Goal: Task Accomplishment & Management: Use online tool/utility

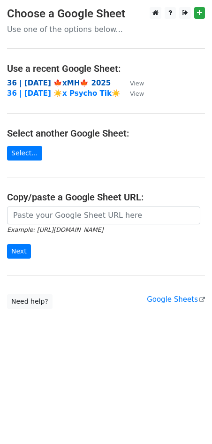
click at [45, 79] on strong "36 | [DATE] 🍁xMH🍁 2025" at bounding box center [59, 83] width 104 height 8
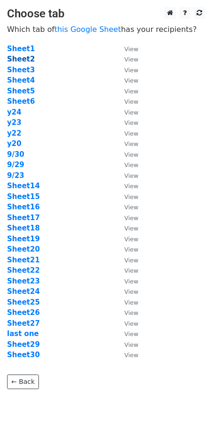
click at [24, 60] on strong "Sheet2" at bounding box center [21, 59] width 28 height 8
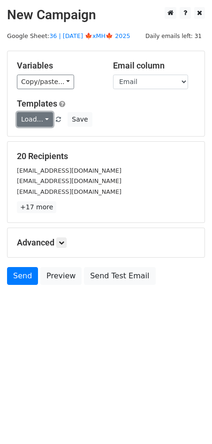
click at [37, 117] on link "Load..." at bounding box center [35, 119] width 36 height 15
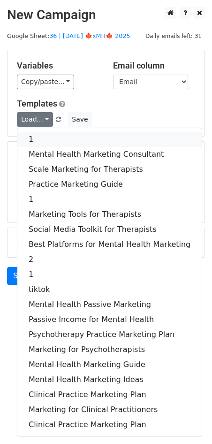
click at [50, 143] on link "1" at bounding box center [109, 139] width 184 height 15
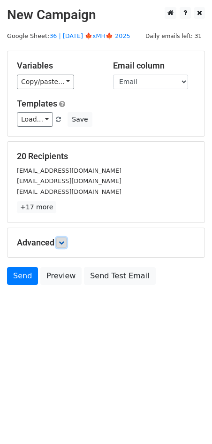
click at [61, 238] on link at bounding box center [61, 242] width 10 height 10
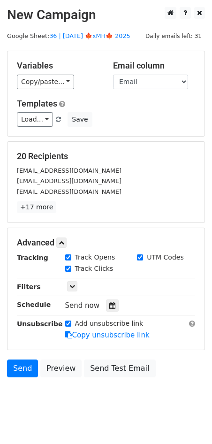
click at [109, 311] on div "Tracking Track Opens UTM Codes Track Clicks Filters Only include spreadsheet ro…" at bounding box center [106, 296] width 178 height 88
click at [109, 304] on icon at bounding box center [112, 305] width 6 height 7
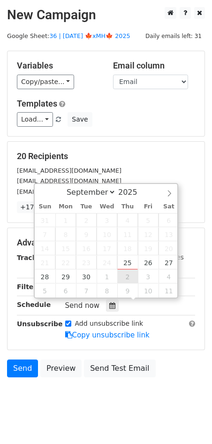
type input "2025-10-02 12:00"
select select "9"
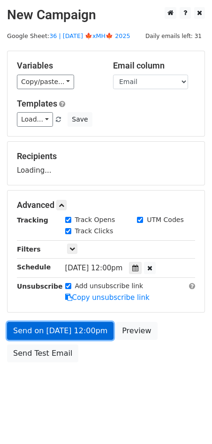
click at [93, 327] on link "Send on Oct 2 at 12:00pm" at bounding box center [60, 331] width 106 height 18
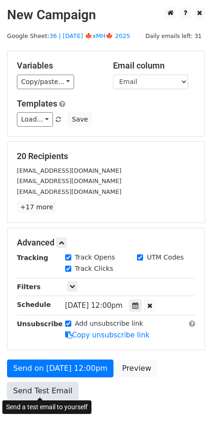
click at [20, 384] on link "Send Test Email" at bounding box center [42, 391] width 71 height 18
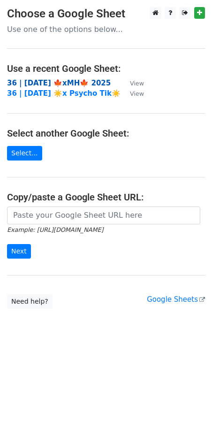
click at [41, 83] on strong "36 | [DATE] 🍁xMH🍁 2025" at bounding box center [59, 83] width 104 height 8
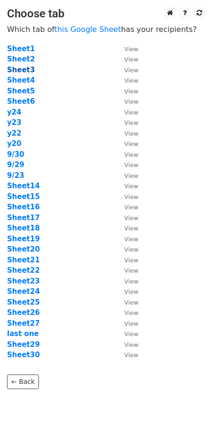
click at [21, 67] on strong "Sheet3" at bounding box center [21, 70] width 28 height 8
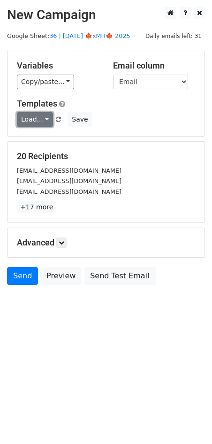
click at [38, 118] on link "Load..." at bounding box center [35, 119] width 36 height 15
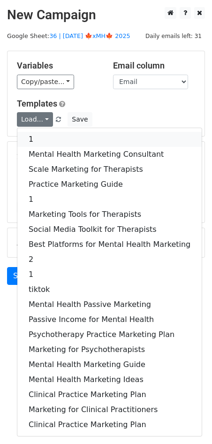
click at [45, 140] on link "1" at bounding box center [109, 139] width 184 height 15
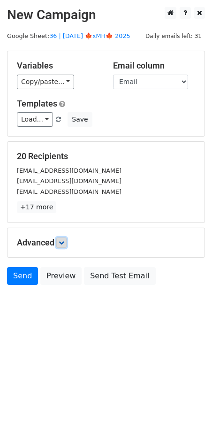
click at [62, 240] on icon at bounding box center [62, 243] width 6 height 6
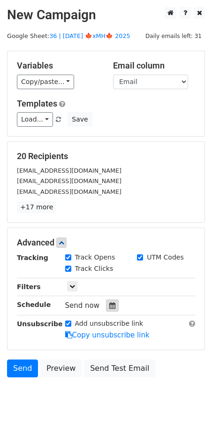
click at [106, 300] on div at bounding box center [112, 305] width 13 height 12
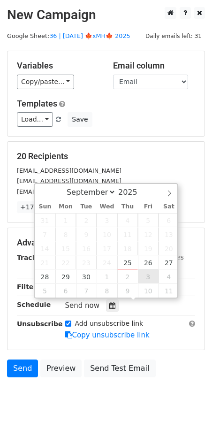
type input "2025-10-03 12:00"
select select "9"
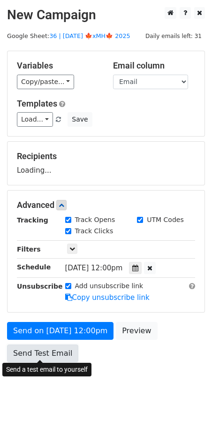
click at [52, 356] on link "Send Test Email" at bounding box center [42, 353] width 71 height 18
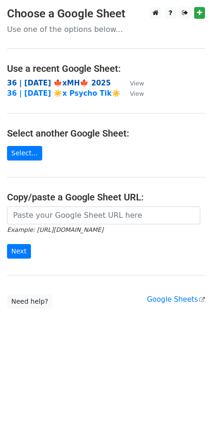
click at [67, 86] on strong "36 | [DATE] 🍁xMH🍁 2025" at bounding box center [59, 83] width 104 height 8
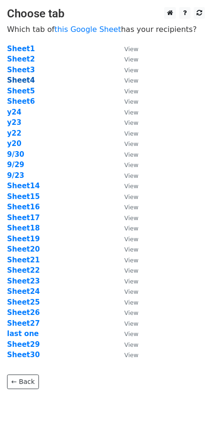
click at [25, 79] on strong "Sheet4" at bounding box center [21, 80] width 28 height 8
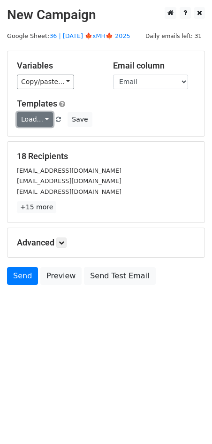
click at [38, 121] on link "Load..." at bounding box center [35, 119] width 36 height 15
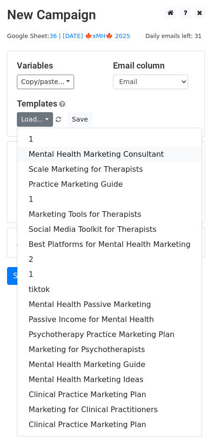
click at [60, 153] on link "Mental Health Marketing Consultant" at bounding box center [109, 154] width 184 height 15
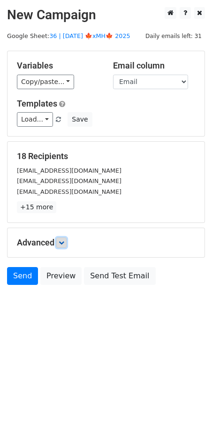
click at [60, 244] on icon at bounding box center [62, 243] width 6 height 6
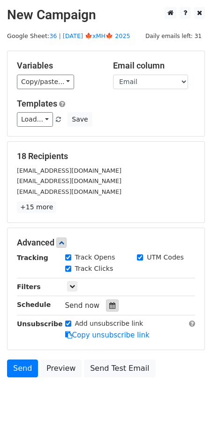
click at [109, 303] on icon at bounding box center [112, 305] width 6 height 7
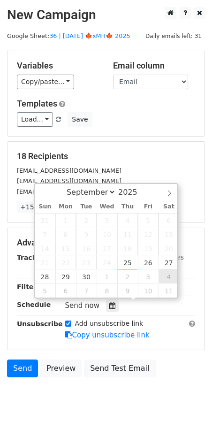
type input "2025-10-04 12:00"
select select "9"
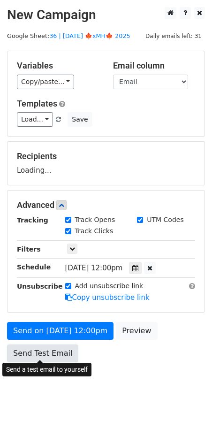
click at [56, 346] on link "Send Test Email" at bounding box center [42, 353] width 71 height 18
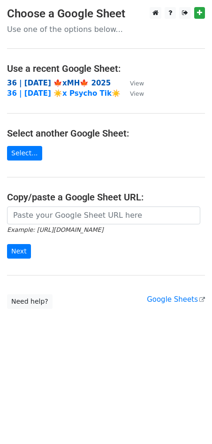
click at [57, 84] on strong "36 | [DATE] 🍁xMH🍁 2025" at bounding box center [59, 83] width 104 height 8
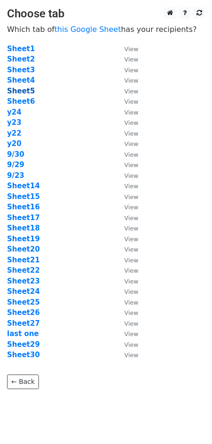
click at [25, 90] on strong "Sheet5" at bounding box center [21, 91] width 28 height 8
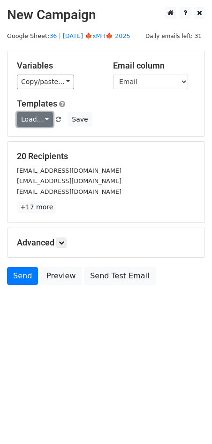
click at [38, 120] on link "Load..." at bounding box center [35, 119] width 36 height 15
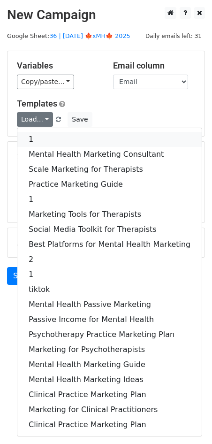
click at [66, 139] on link "1" at bounding box center [109, 139] width 184 height 15
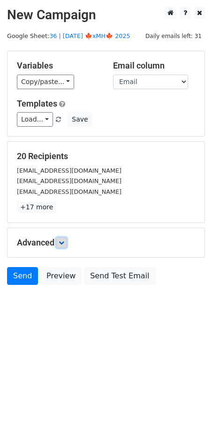
click at [64, 240] on icon at bounding box center [62, 243] width 6 height 6
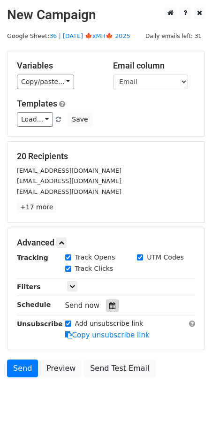
click at [109, 304] on icon at bounding box center [112, 305] width 6 height 7
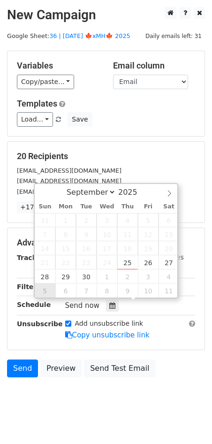
type input "2025-10-05 12:00"
select select "9"
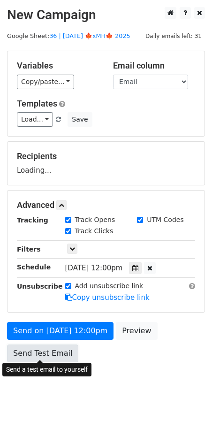
click at [35, 346] on link "Send Test Email" at bounding box center [42, 353] width 71 height 18
click at [44, 346] on link "Send Test Email" at bounding box center [42, 353] width 71 height 18
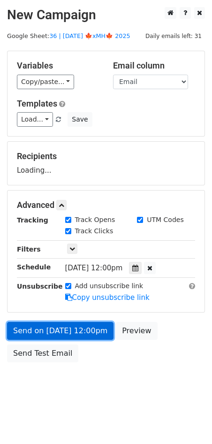
click at [47, 335] on link "Send on Oct 5 at 12:00pm" at bounding box center [60, 331] width 106 height 18
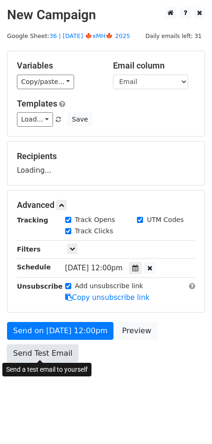
click at [44, 351] on link "Send Test Email" at bounding box center [42, 353] width 71 height 18
click at [56, 347] on link "Send Test Email" at bounding box center [42, 353] width 71 height 18
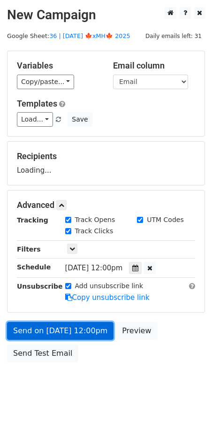
click at [60, 332] on link "Send on Oct 5 at 12:00pm" at bounding box center [60, 331] width 106 height 18
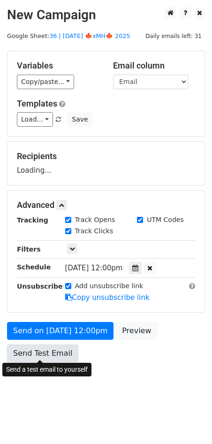
click at [51, 350] on link "Send Test Email" at bounding box center [42, 353] width 71 height 18
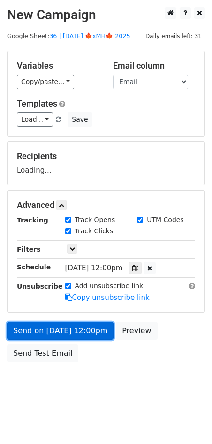
click at [60, 331] on link "Send on Oct 5 at 12:00pm" at bounding box center [60, 331] width 106 height 18
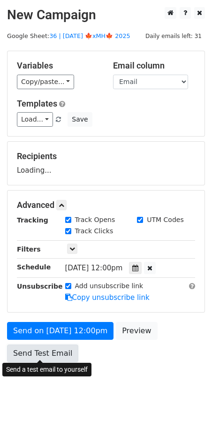
click at [50, 352] on link "Send Test Email" at bounding box center [42, 353] width 71 height 18
click at [46, 348] on link "Send Test Email" at bounding box center [42, 353] width 71 height 18
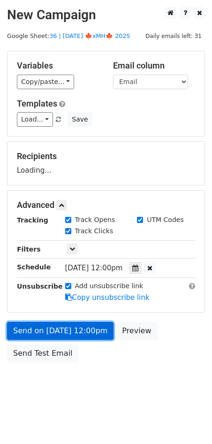
click at [50, 326] on link "Send on Oct 5 at 12:00pm" at bounding box center [60, 331] width 106 height 18
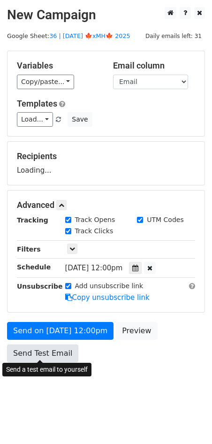
click at [46, 349] on link "Send Test Email" at bounding box center [42, 353] width 71 height 18
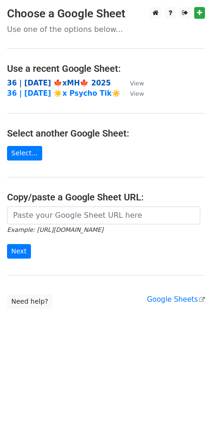
click at [72, 83] on strong "36 | [DATE] 🍁xMH🍁 2025" at bounding box center [59, 83] width 104 height 8
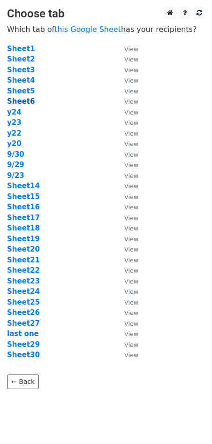
click at [26, 99] on strong "Sheet6" at bounding box center [21, 101] width 28 height 8
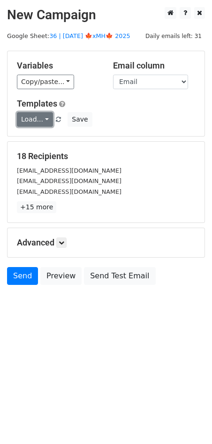
click at [33, 121] on link "Load..." at bounding box center [35, 119] width 36 height 15
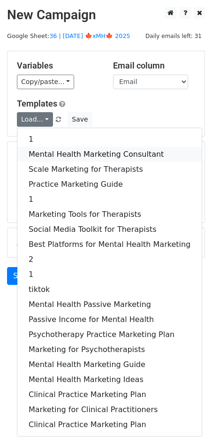
click at [48, 151] on link "Mental Health Marketing Consultant" at bounding box center [109, 154] width 184 height 15
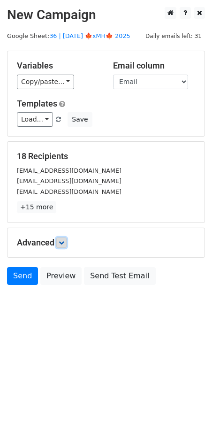
click at [63, 240] on icon at bounding box center [62, 243] width 6 height 6
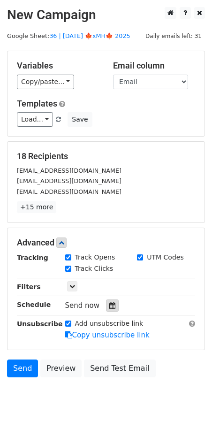
click at [106, 309] on div at bounding box center [112, 305] width 13 height 12
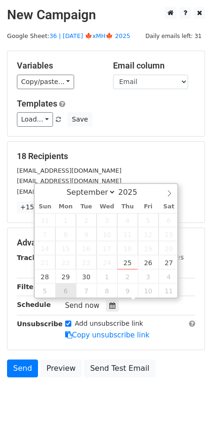
type input "2025-10-06 12:00"
select select "9"
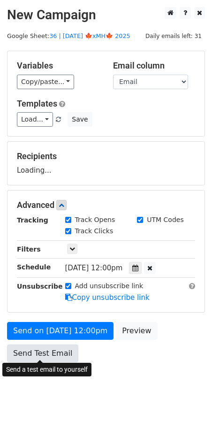
click at [50, 347] on link "Send Test Email" at bounding box center [42, 353] width 71 height 18
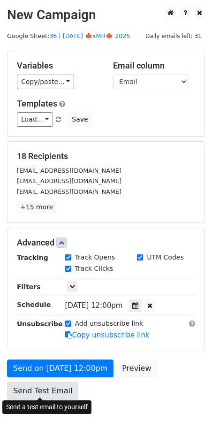
click at [38, 384] on link "Send Test Email" at bounding box center [42, 391] width 71 height 18
